Goal: Find specific page/section: Find specific page/section

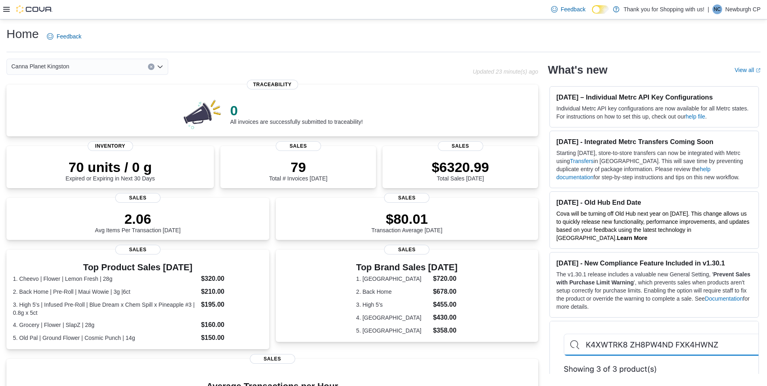
click at [94, 67] on div "Canna Planet Kingston" at bounding box center [87, 67] width 162 height 16
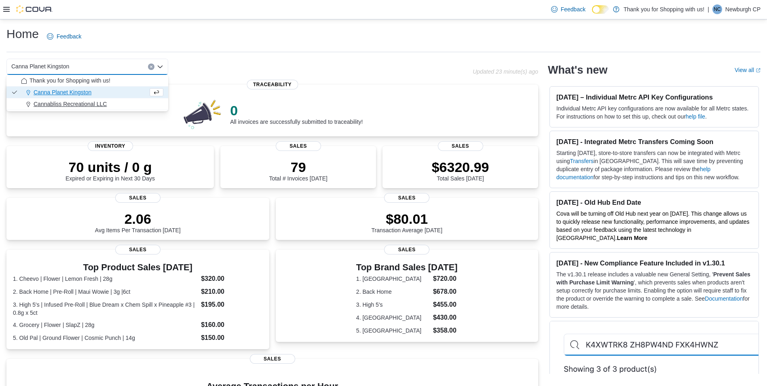
click at [107, 102] on div "Cannabliss Recreational LLC" at bounding box center [92, 104] width 142 height 8
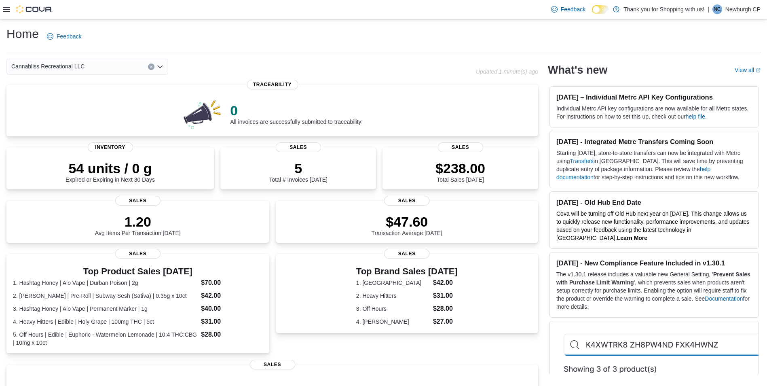
click at [104, 68] on div "Cannabliss Recreational LLC Combo box. Selected. Cannabliss Recreational LLC. P…" at bounding box center [87, 67] width 162 height 16
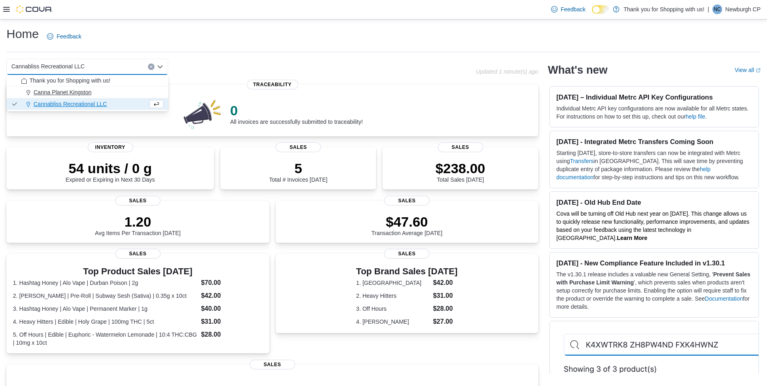
click at [109, 93] on div "Canna Planet Kingston" at bounding box center [92, 92] width 142 height 8
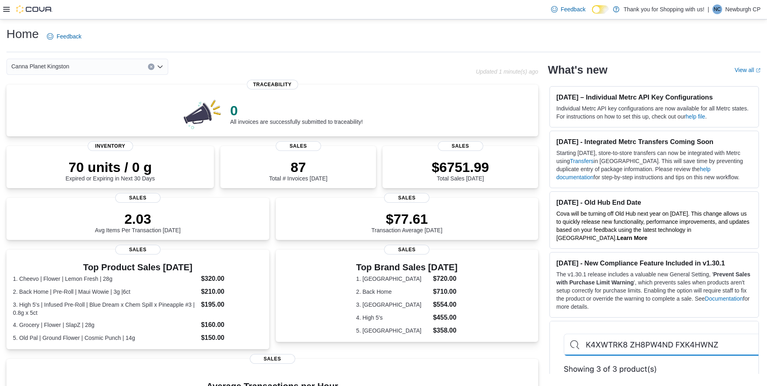
click at [86, 68] on div "Canna Planet Kingston" at bounding box center [87, 67] width 162 height 16
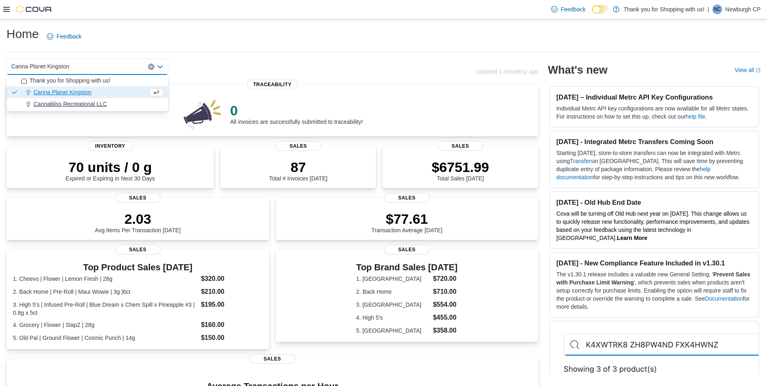
click at [95, 103] on span "Cannabliss Recreational LLC" at bounding box center [70, 104] width 73 height 8
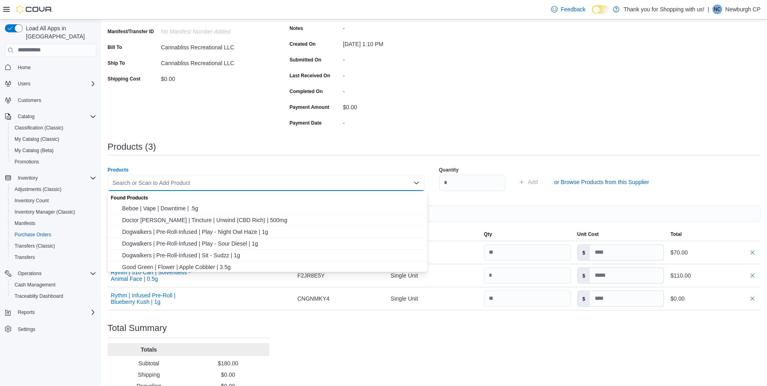
scroll to position [121, 0]
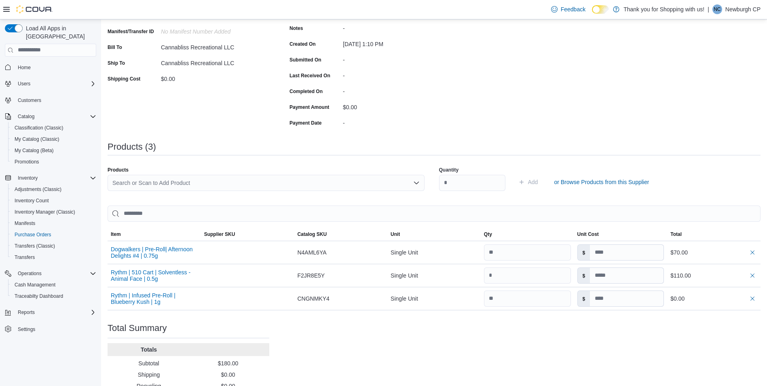
click at [212, 125] on div "Status Pending Supplier Green Thumb Industries Supplier Invoice Number No Suppl…" at bounding box center [189, 52] width 162 height 154
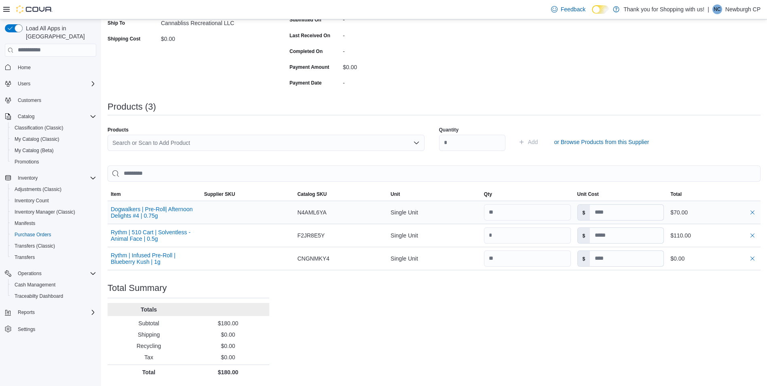
scroll to position [0, 0]
